Goal: Information Seeking & Learning: Check status

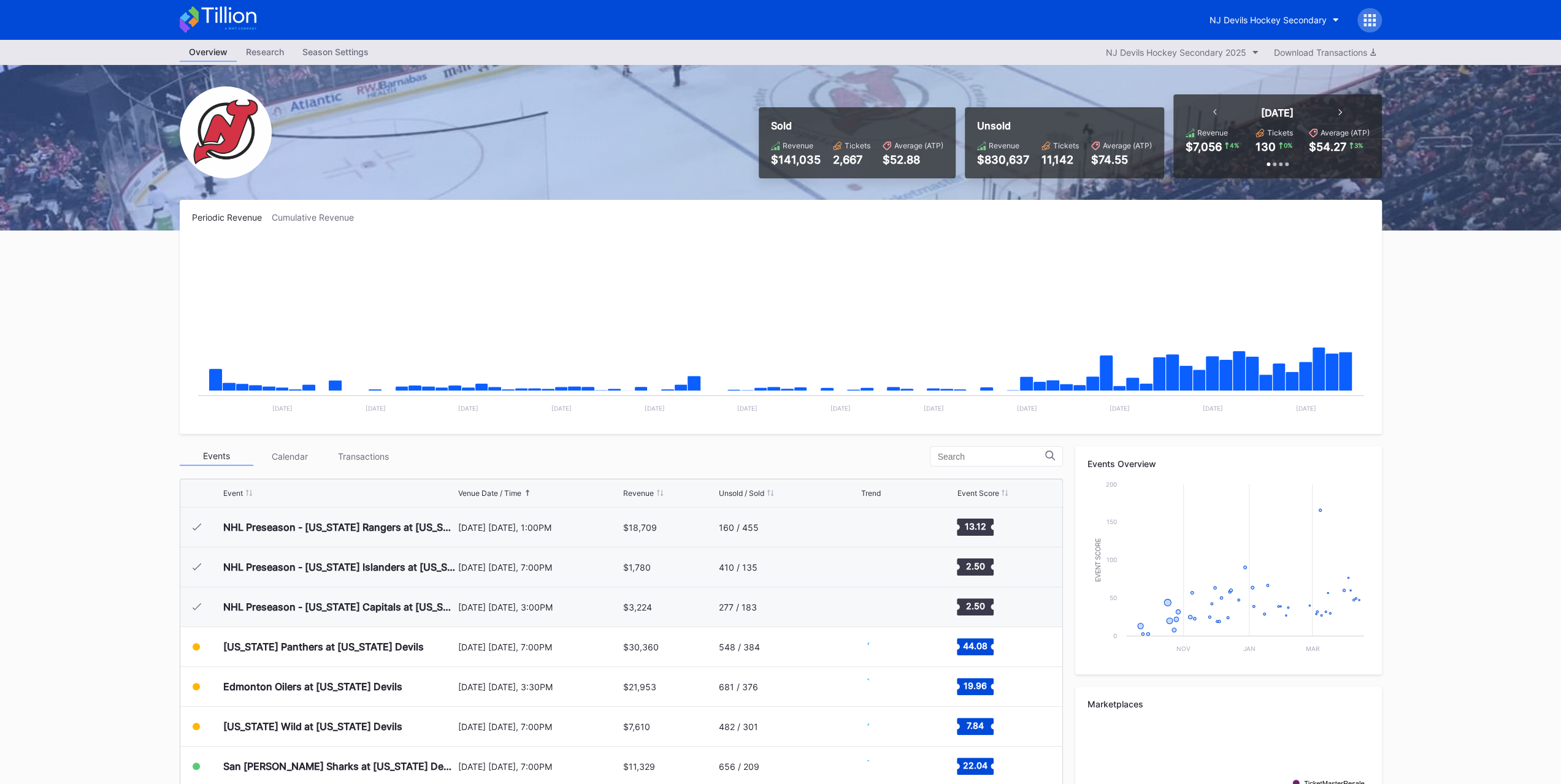
scroll to position [120, 0]
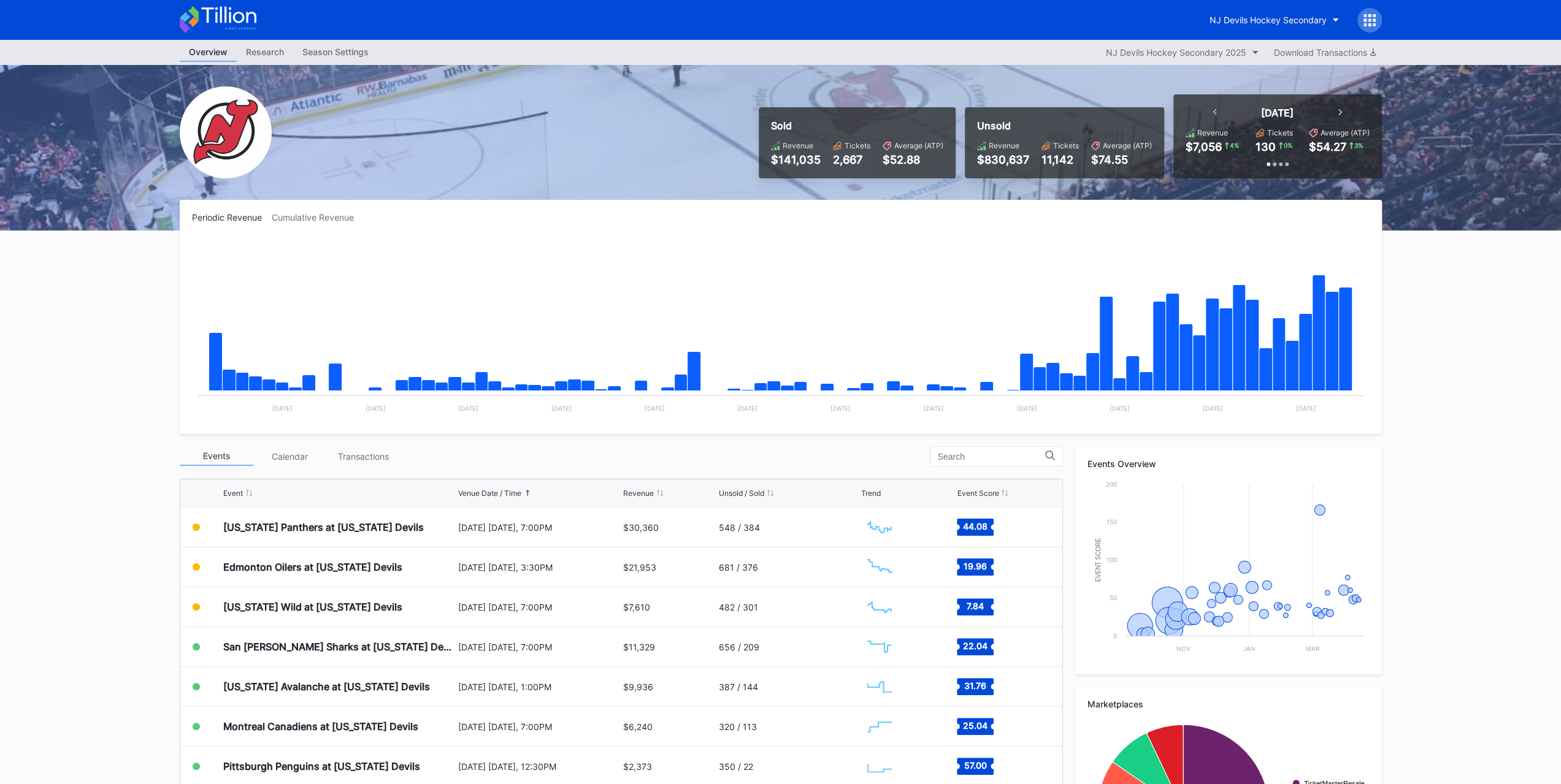
click at [346, 455] on div "Transactions" at bounding box center [363, 456] width 74 height 19
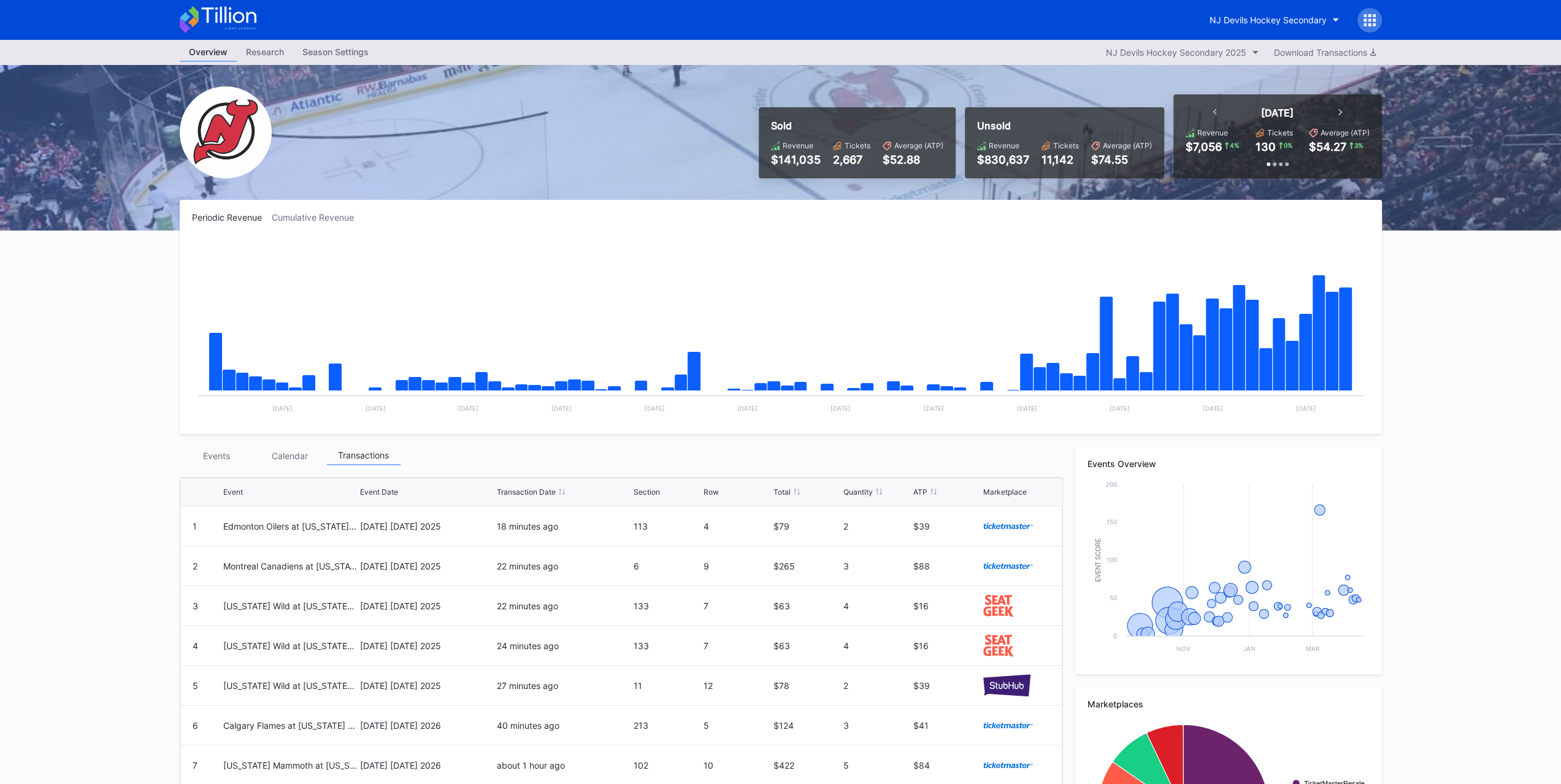
click at [228, 461] on div "Events" at bounding box center [216, 456] width 74 height 19
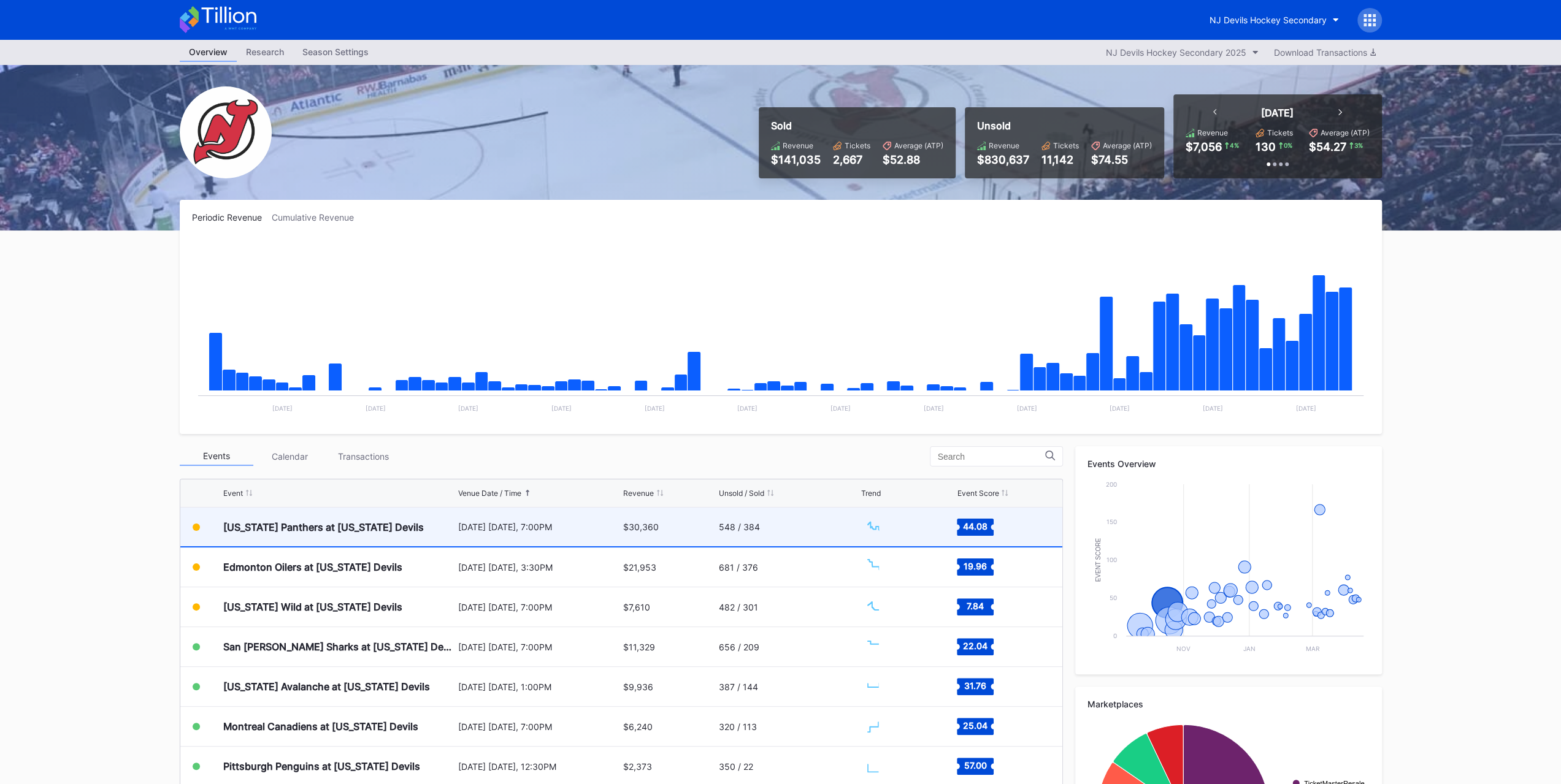
scroll to position [119, 0]
click at [256, 517] on div "[US_STATE] Panthers at [US_STATE] Devils" at bounding box center [339, 528] width 232 height 39
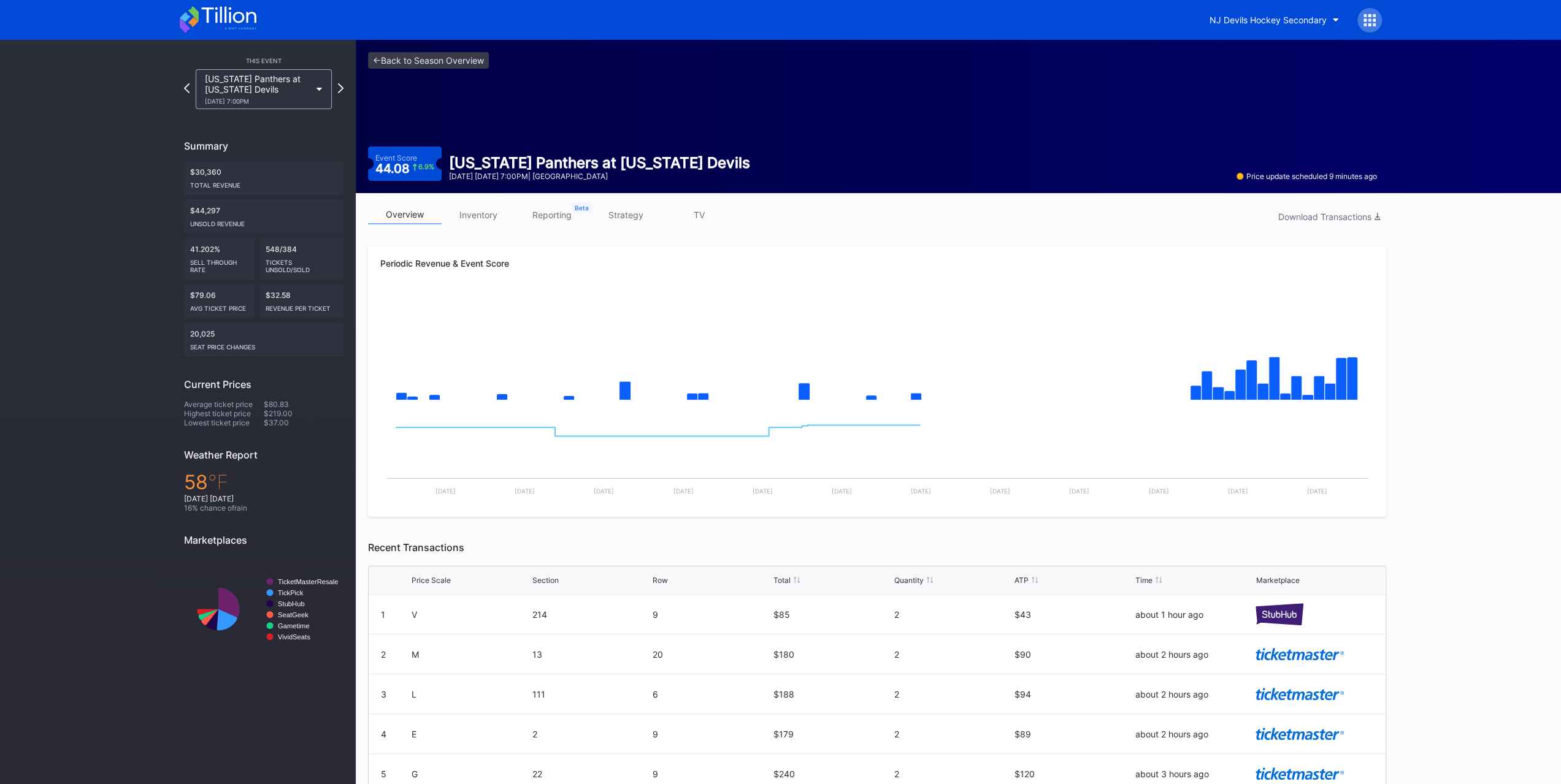
click at [619, 219] on link "strategy" at bounding box center [625, 215] width 74 height 19
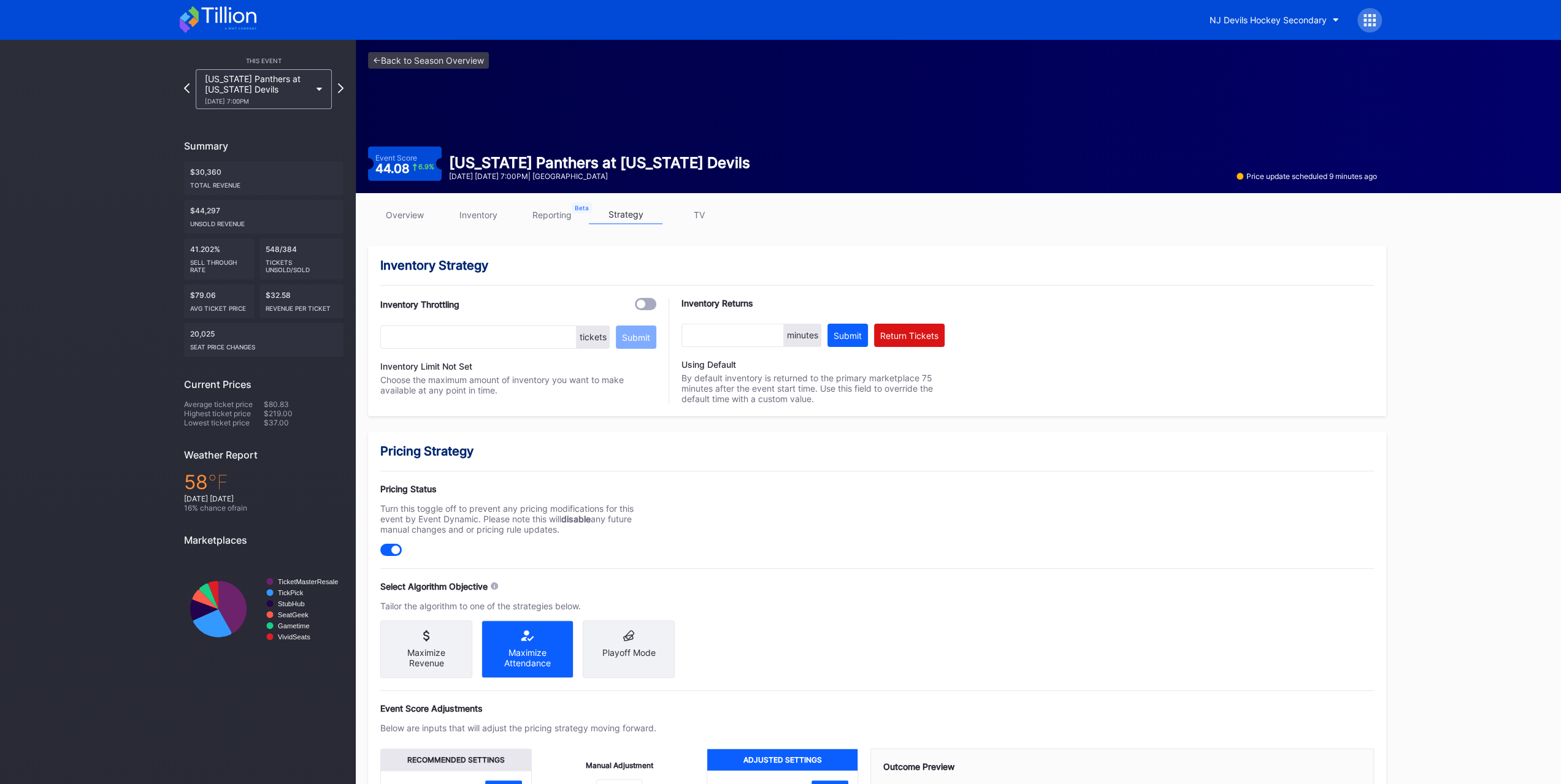
click at [417, 212] on link "overview" at bounding box center [405, 215] width 74 height 19
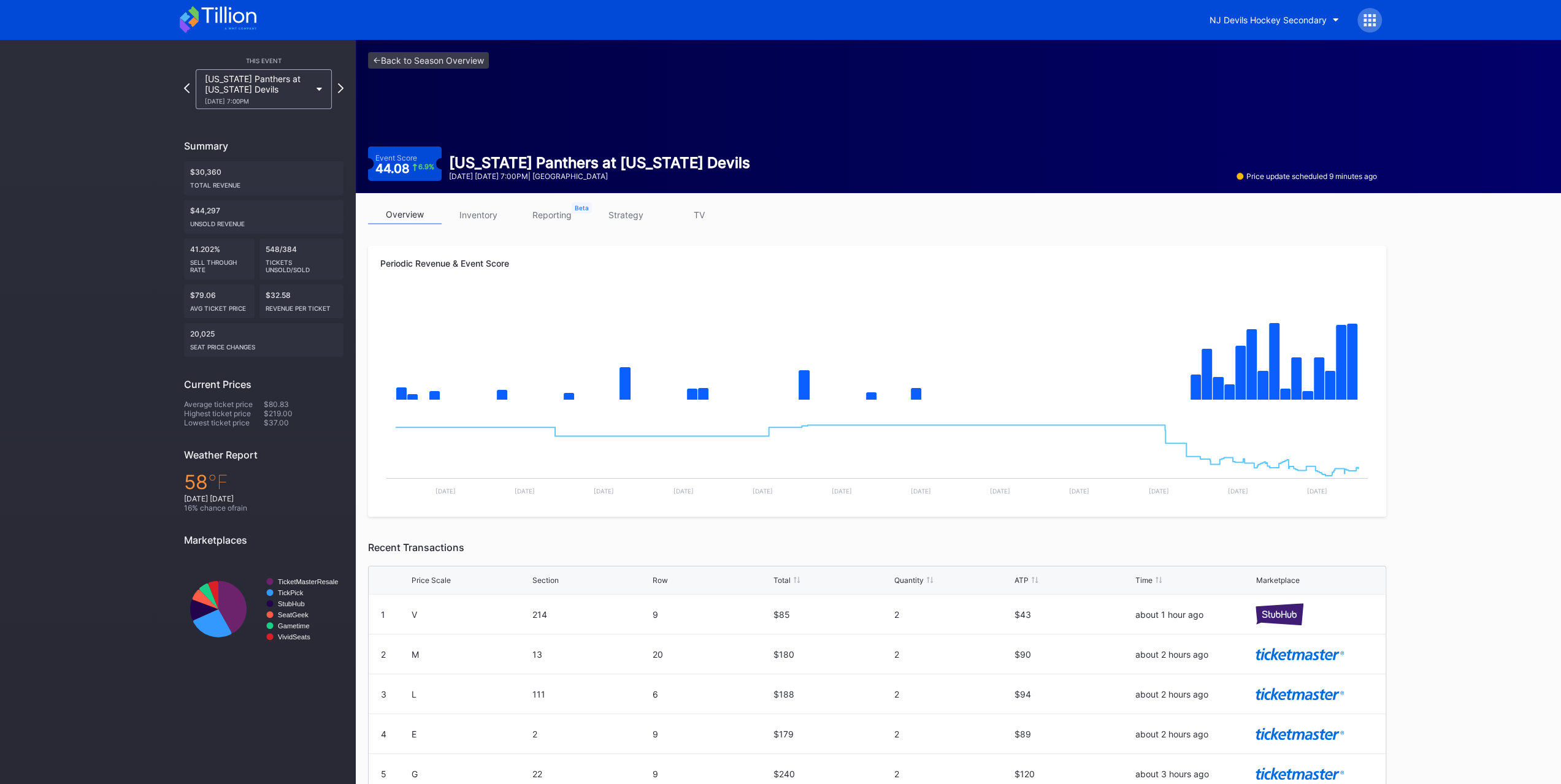
click at [281, 102] on div "[DATE] 7:00PM" at bounding box center [257, 101] width 106 height 7
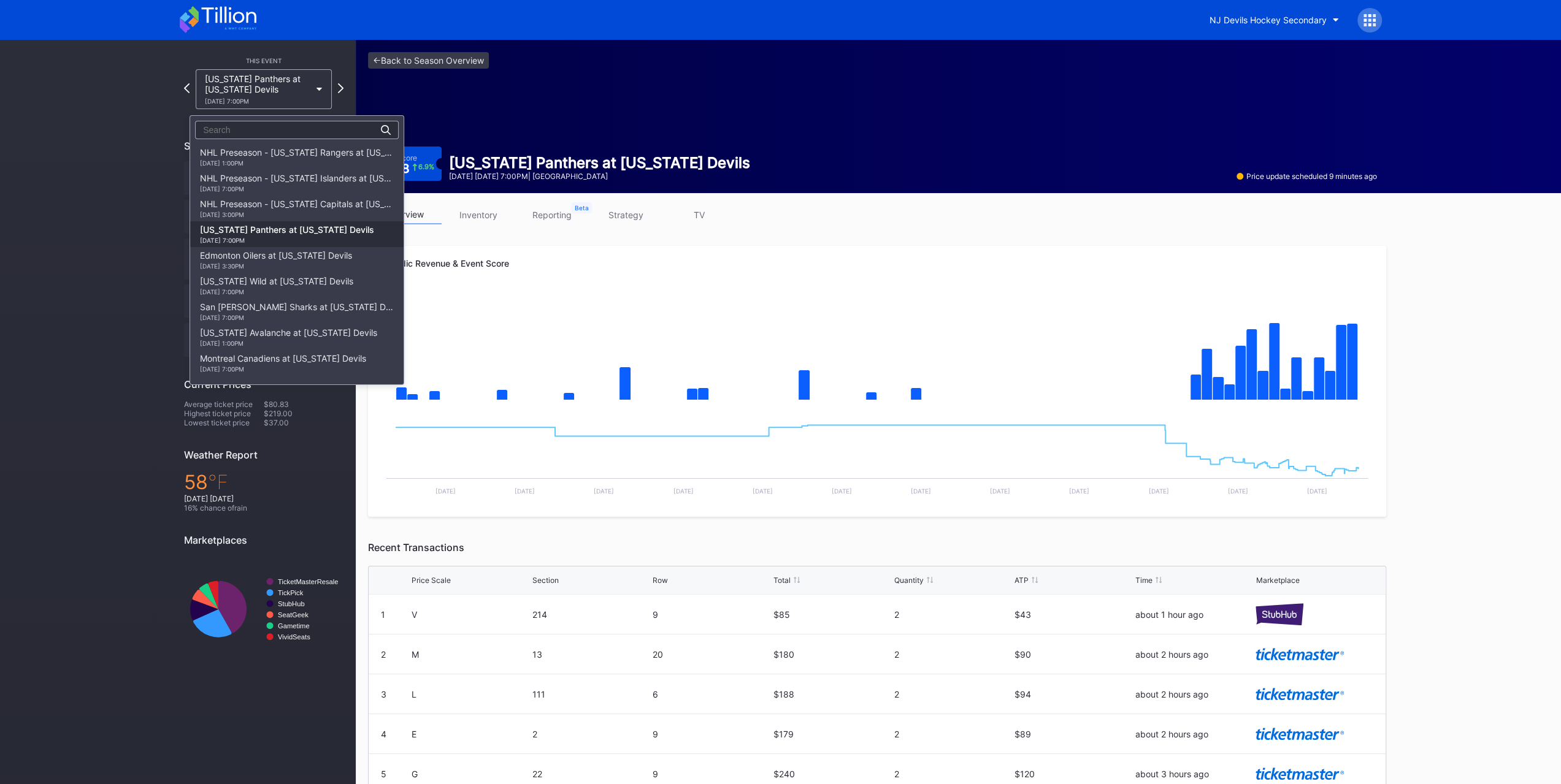
scroll to position [78, 0]
click at [283, 188] on div "[DATE] 3:30PM" at bounding box center [276, 188] width 152 height 7
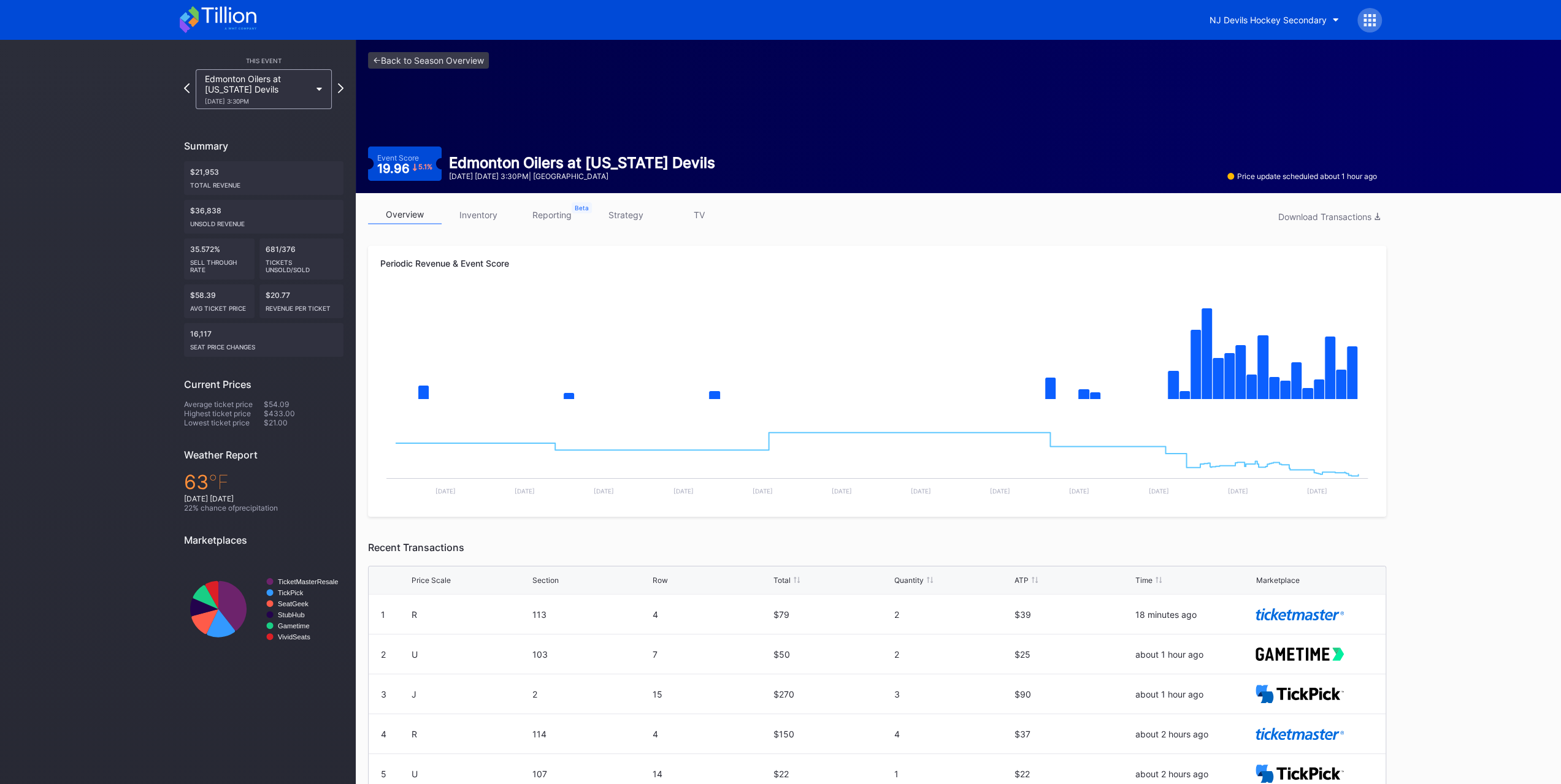
click at [283, 81] on div "Edmonton Oilers at [US_STATE] Devils [DATE] 3:30PM" at bounding box center [257, 89] width 106 height 31
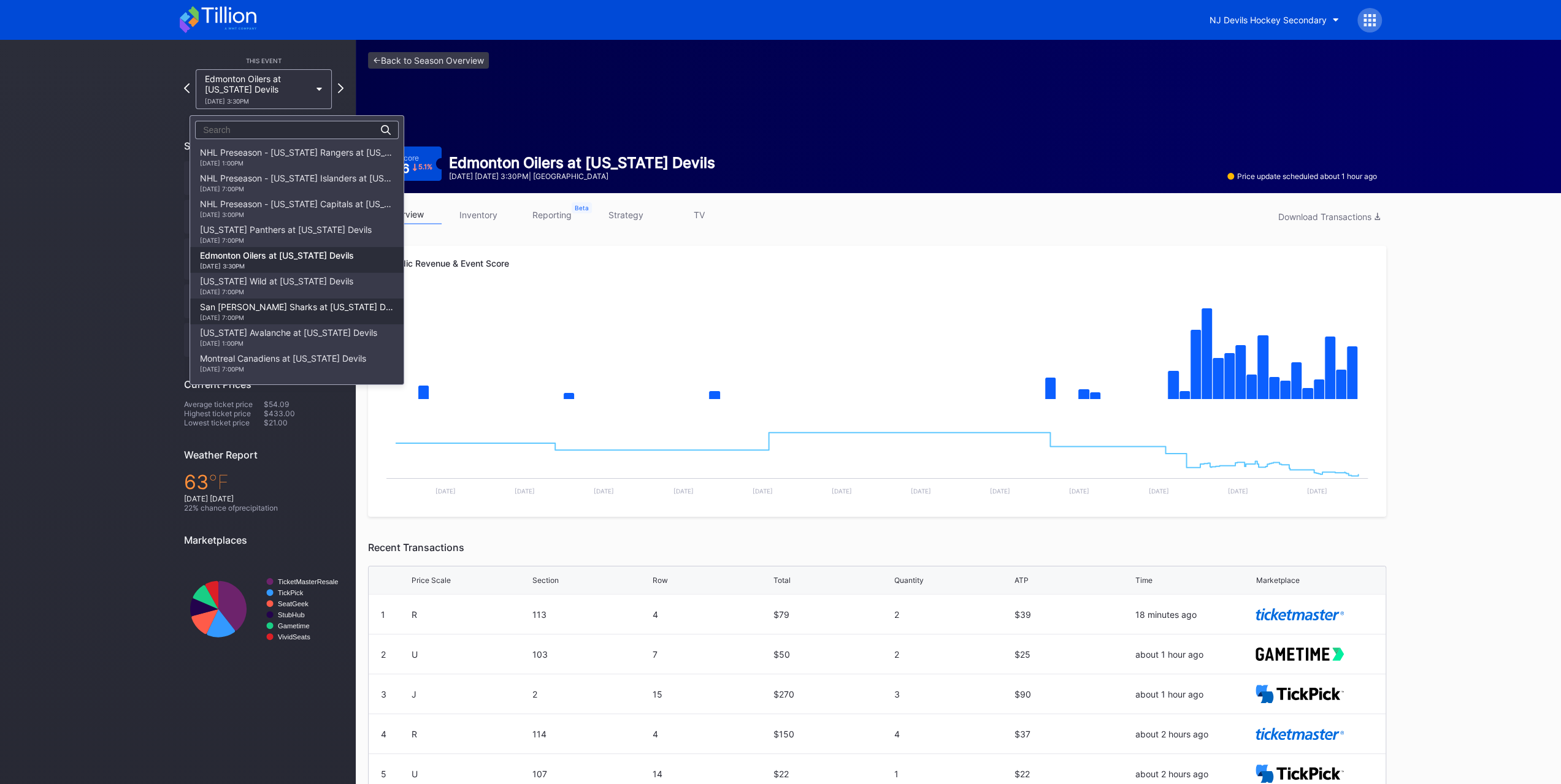
scroll to position [104, 0]
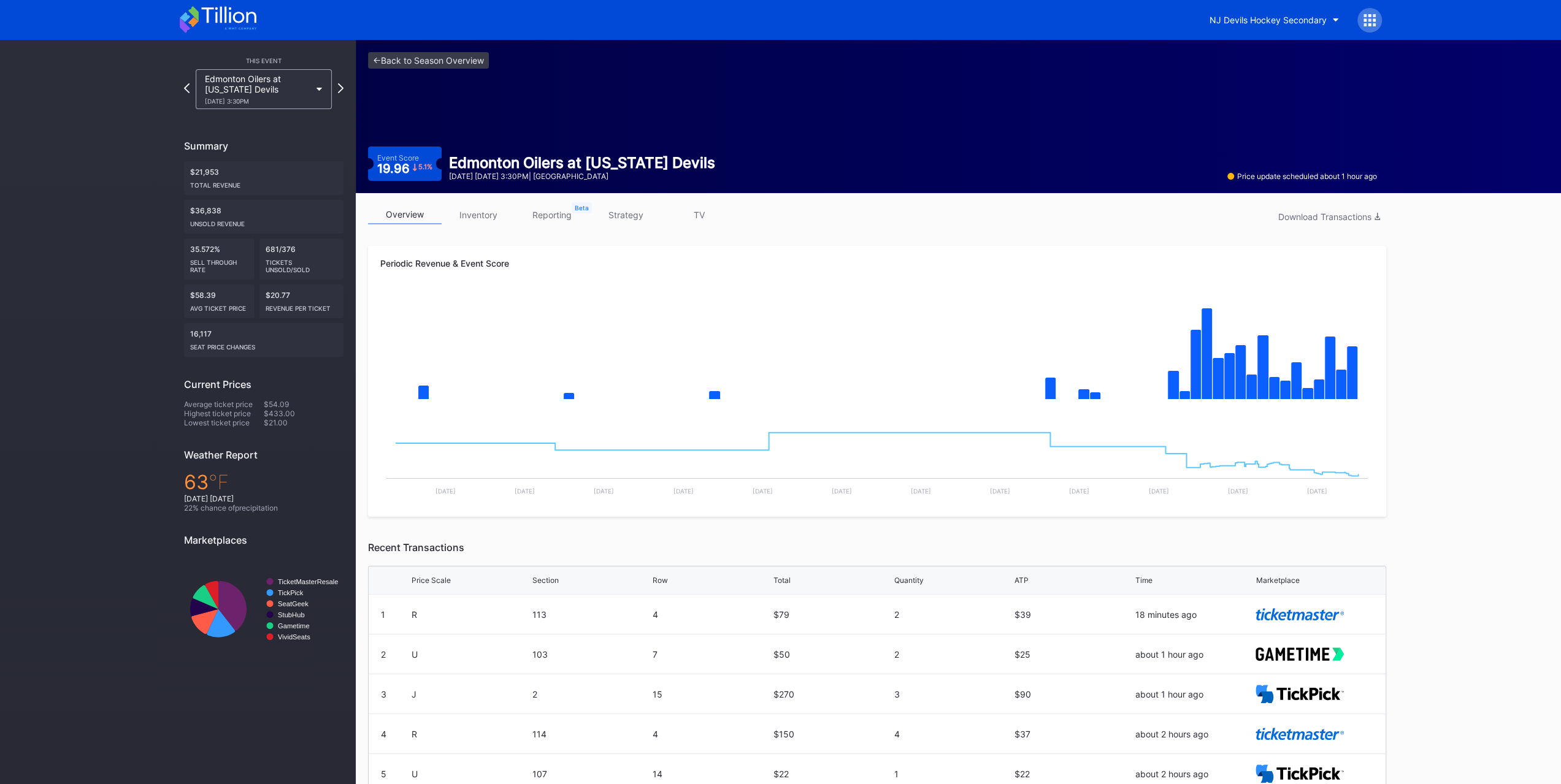
click at [221, 15] on icon at bounding box center [217, 20] width 77 height 27
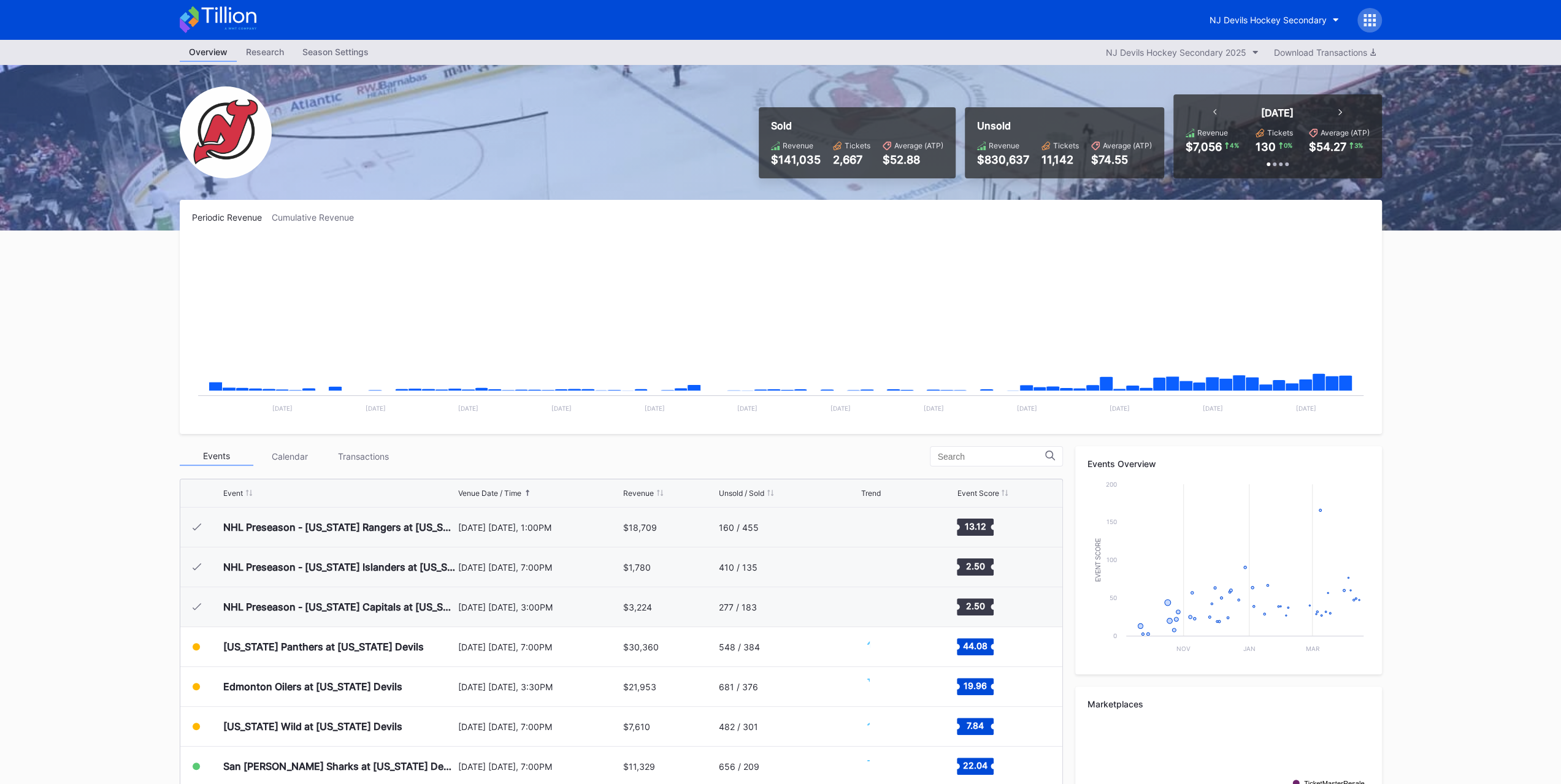
scroll to position [120, 0]
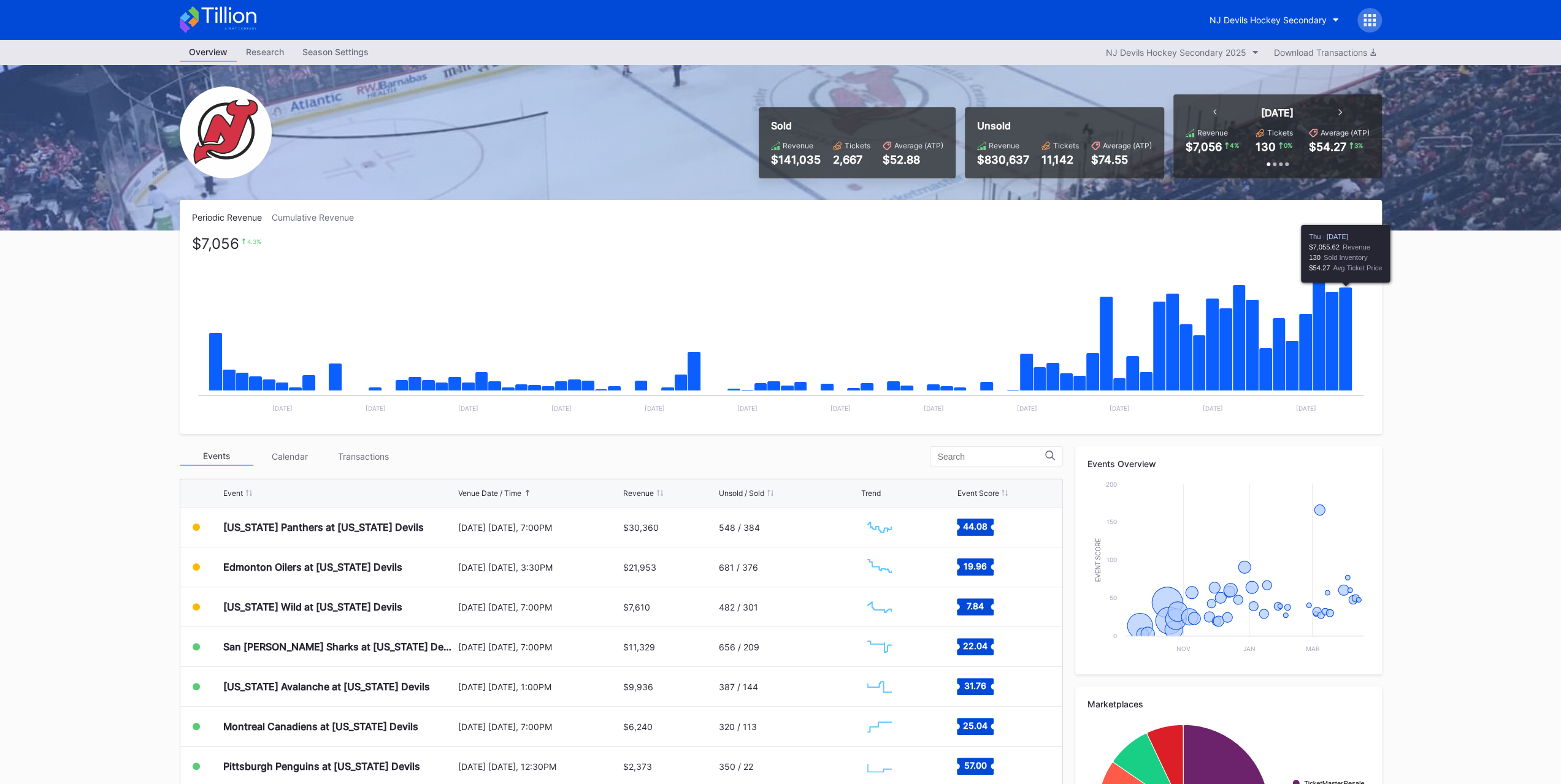
click at [1349, 350] on icon "Chart title" at bounding box center [1344, 339] width 13 height 104
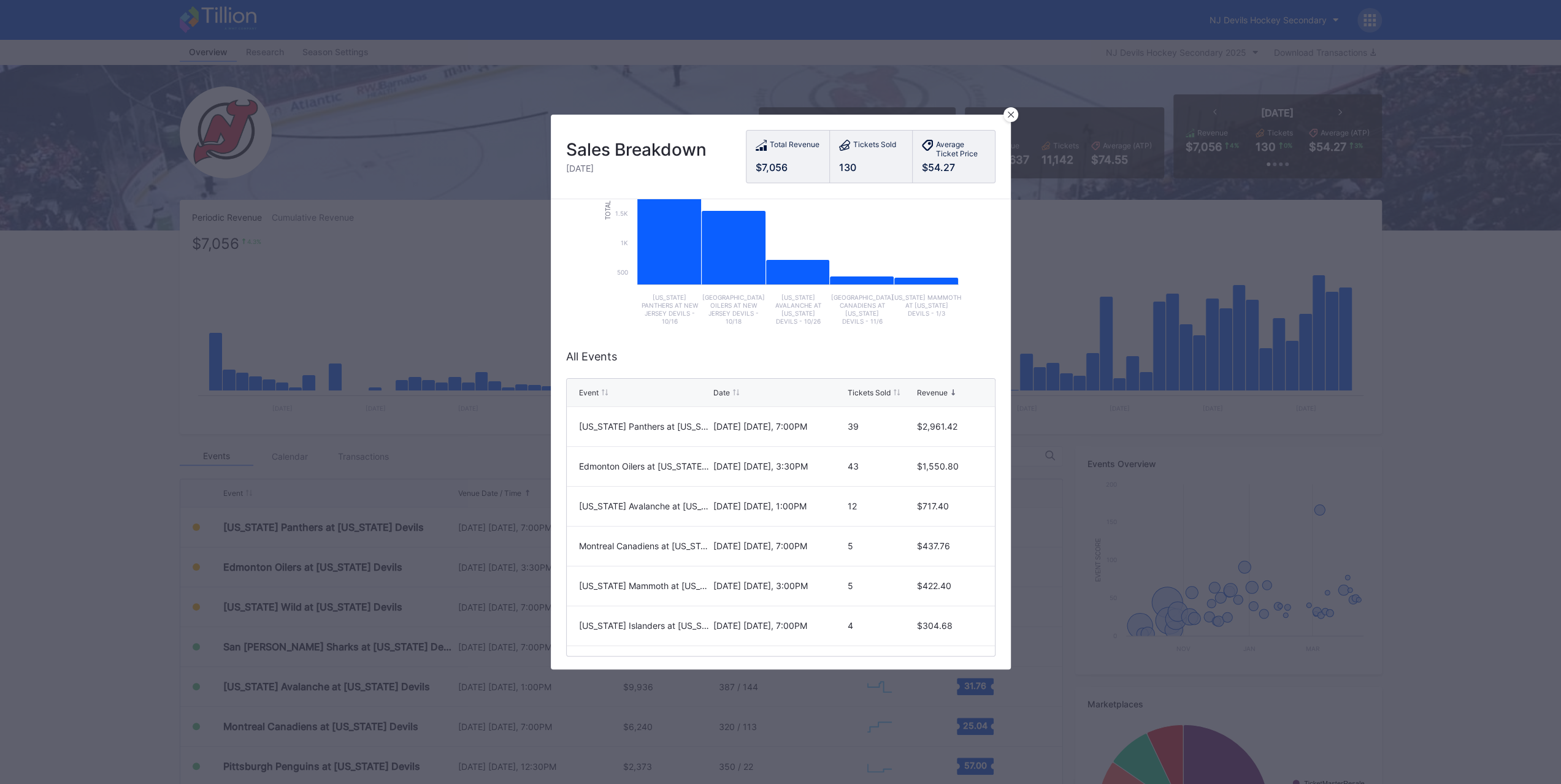
scroll to position [158, 0]
click at [875, 386] on div "Tickets Sold" at bounding box center [869, 390] width 43 height 10
click at [1013, 117] on div at bounding box center [1010, 114] width 15 height 15
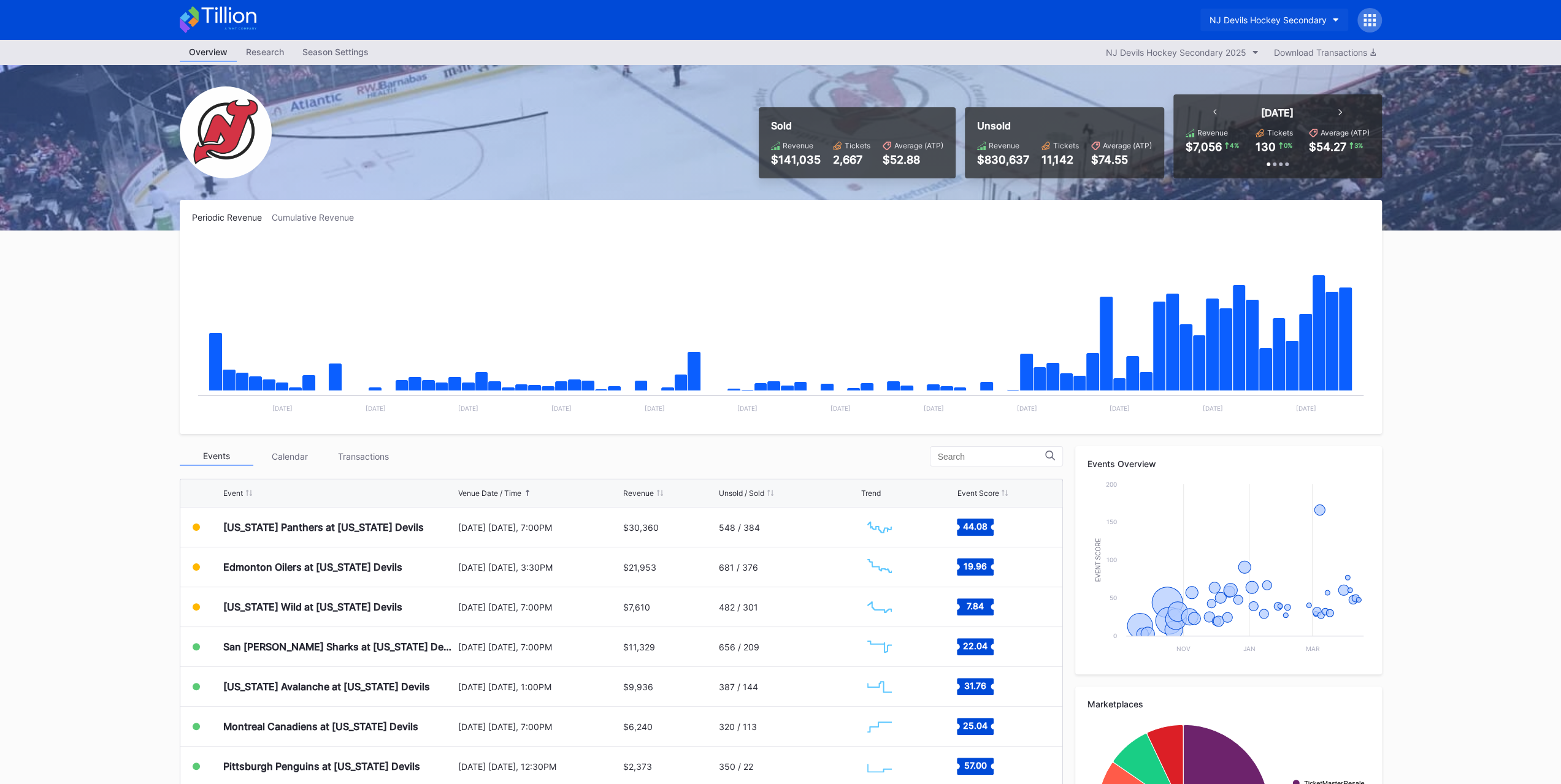
click at [1313, 15] on div "NJ Devils Hockey Secondary" at bounding box center [1268, 20] width 117 height 10
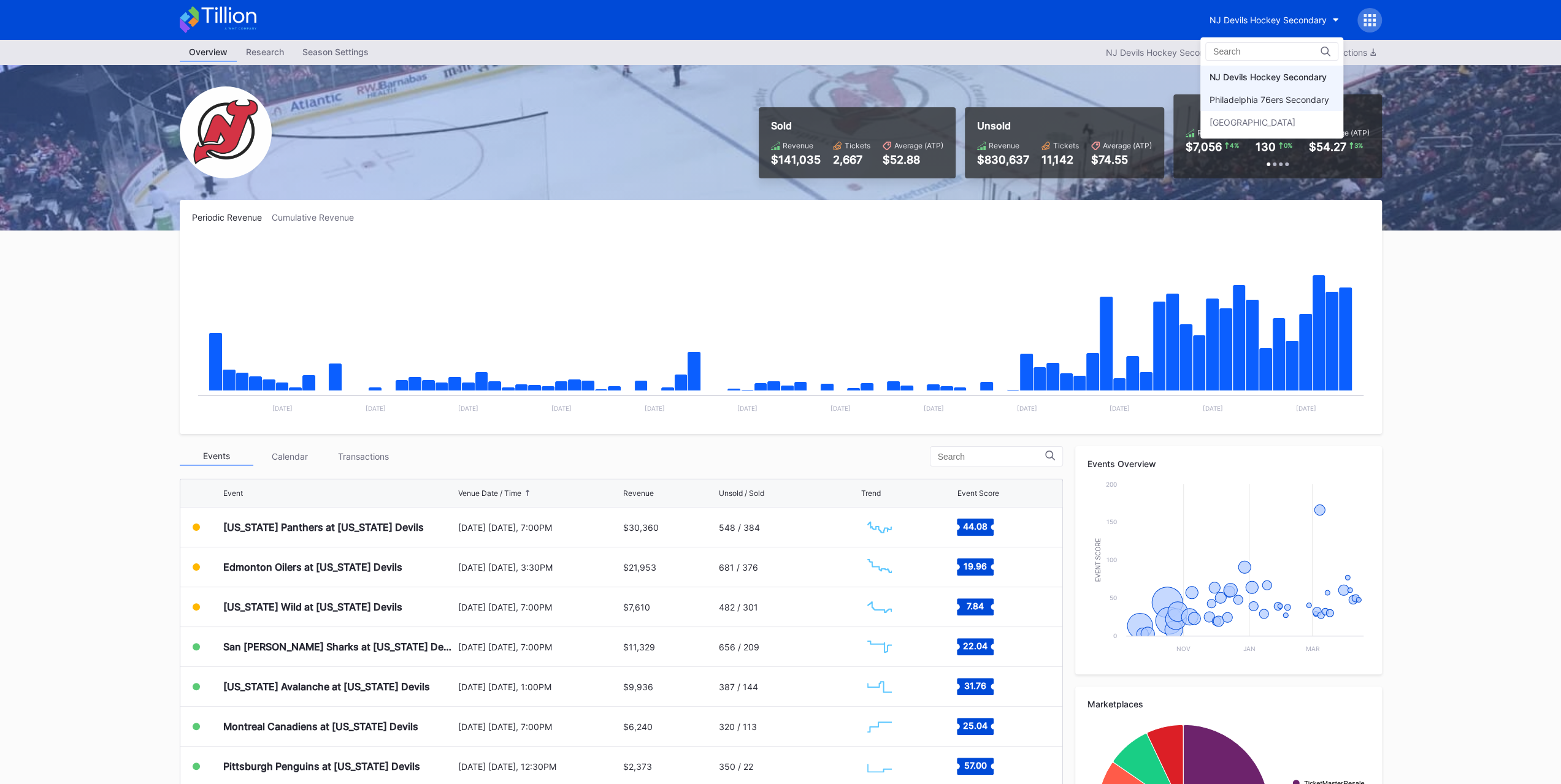
click at [1304, 95] on div "Philadelphia 76ers Secondary" at bounding box center [1269, 99] width 120 height 10
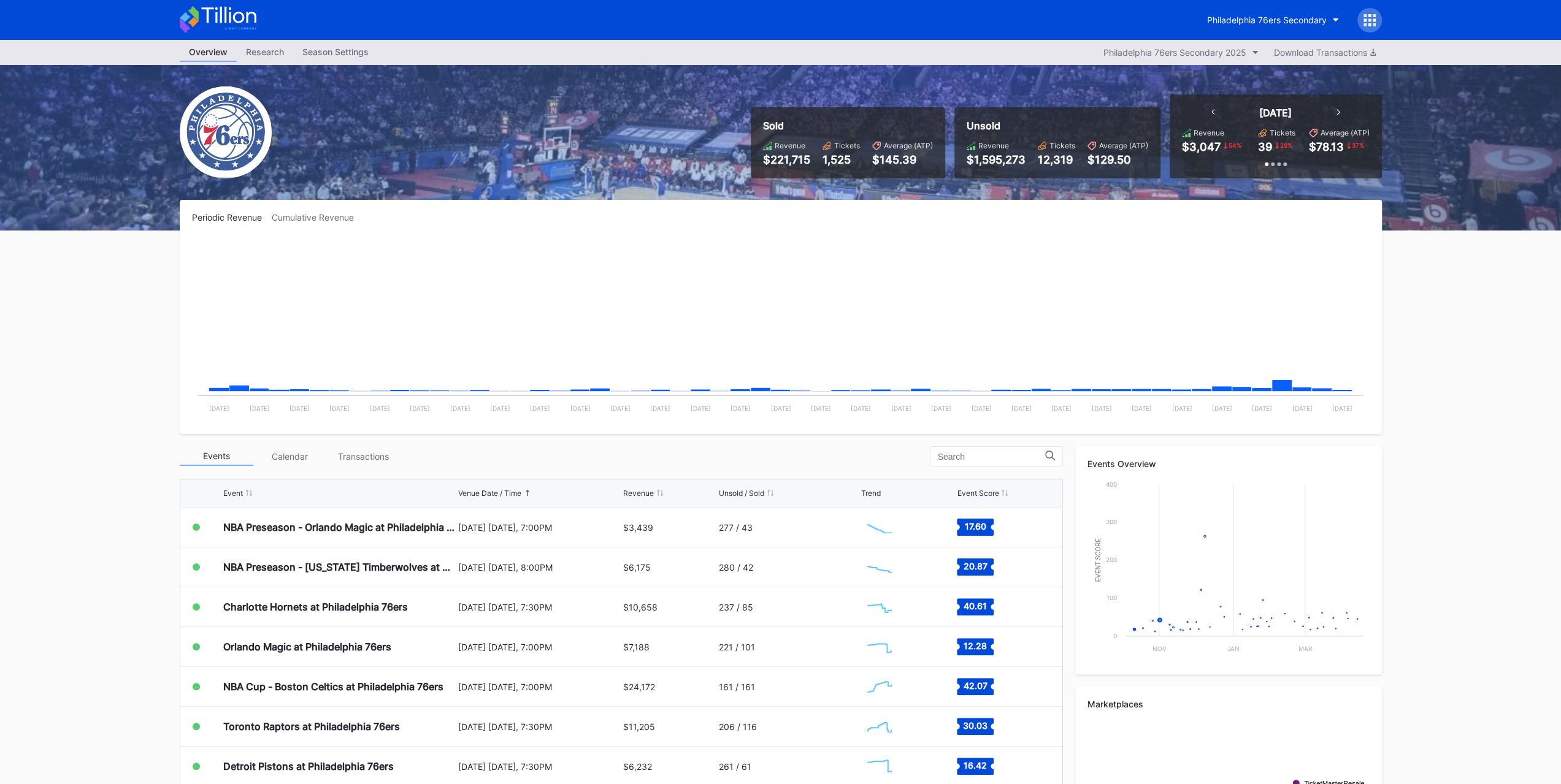
click at [344, 464] on div "Transactions" at bounding box center [363, 456] width 74 height 19
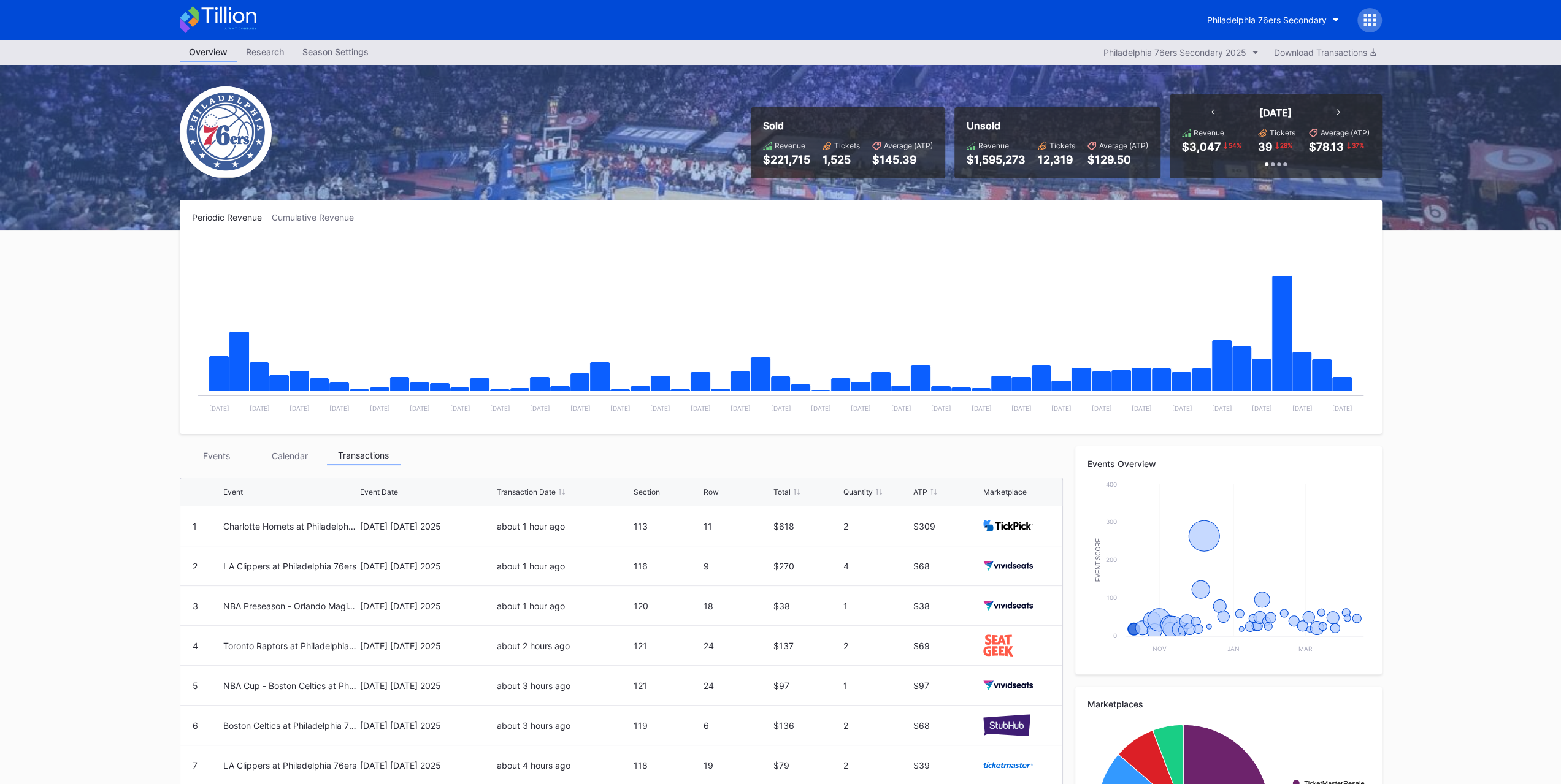
click at [215, 442] on div "Periodic Revenue Cumulative Revenue Created with Highcharts 11.2.0 Chart title …" at bounding box center [781, 574] width 1227 height 748
click at [215, 451] on div "Events" at bounding box center [216, 456] width 74 height 19
